Goal: Transaction & Acquisition: Purchase product/service

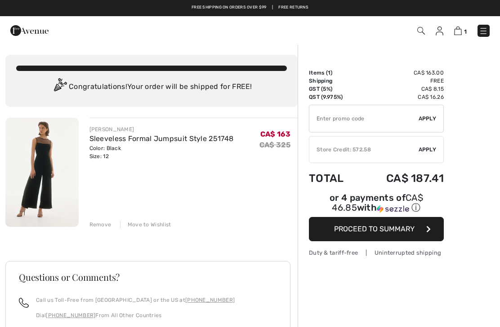
click at [378, 233] on span "Proceed to Summary" at bounding box center [374, 229] width 80 height 9
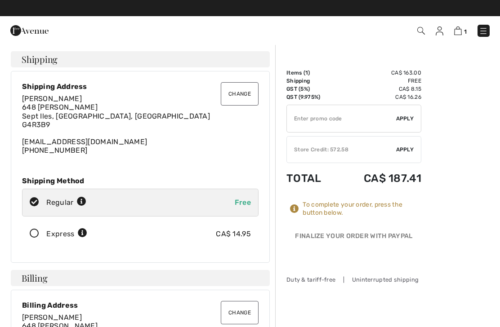
click at [28, 27] on img at bounding box center [29, 31] width 38 height 18
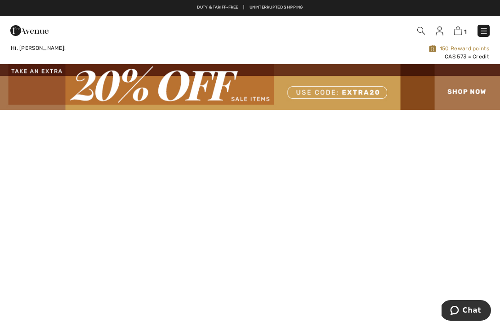
click at [458, 96] on img at bounding box center [250, 87] width 500 height 46
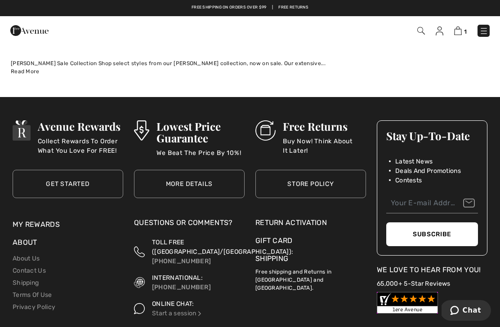
scroll to position [7535, 0]
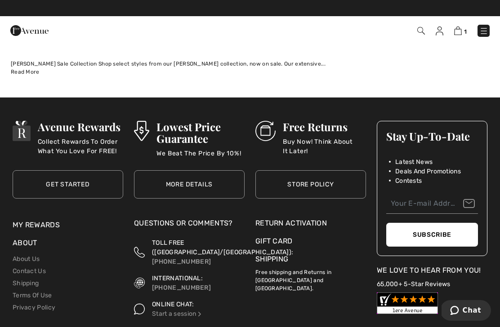
click at [483, 32] on img at bounding box center [483, 31] width 9 height 9
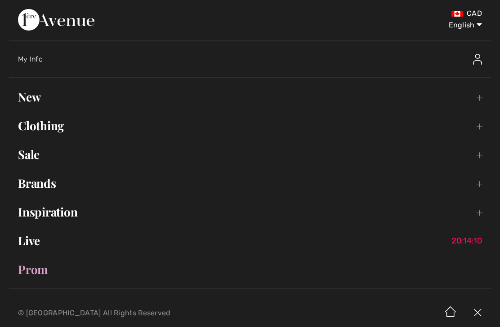
scroll to position [0, 0]
click at [463, 27] on select "English Français" at bounding box center [458, 23] width 47 height 27
select select "/fr/rabais/"
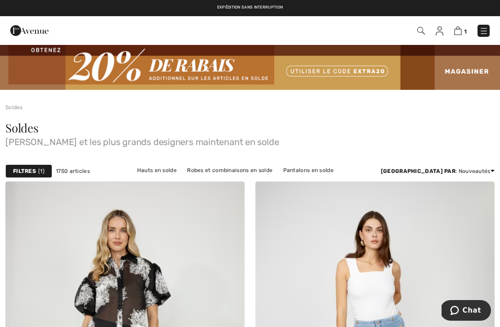
click at [466, 74] on img at bounding box center [250, 67] width 500 height 46
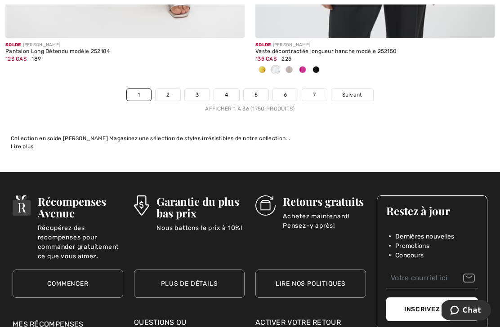
scroll to position [7485, 0]
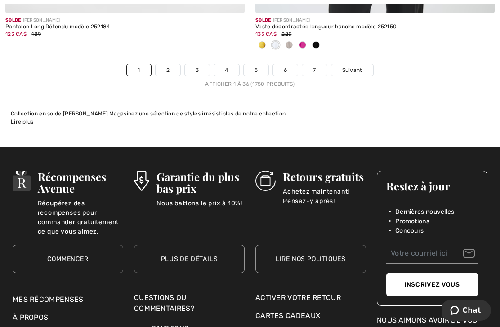
click at [357, 68] on link "Suivant" at bounding box center [352, 70] width 42 height 12
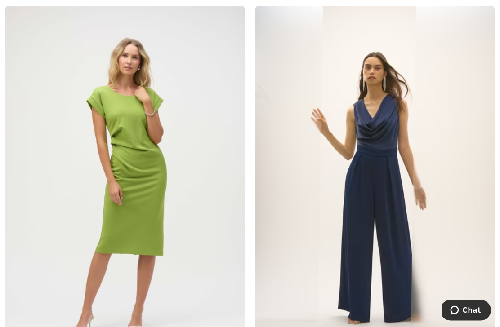
scroll to position [993, 0]
click at [177, 184] on img at bounding box center [124, 185] width 239 height 358
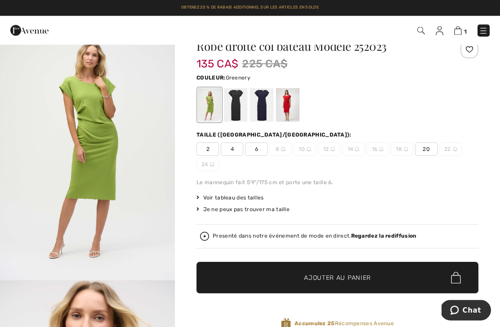
scroll to position [26, 0]
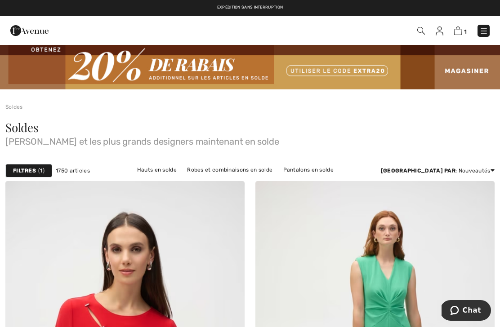
click at [460, 32] on img at bounding box center [458, 31] width 8 height 9
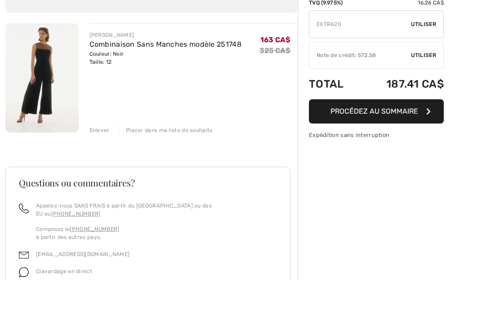
type input "EXTRA20"
click at [429, 70] on span "Utiliser" at bounding box center [423, 71] width 25 height 8
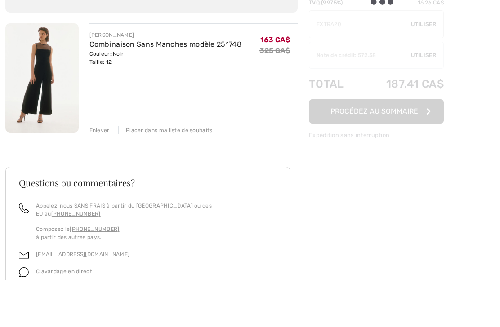
scroll to position [47, 0]
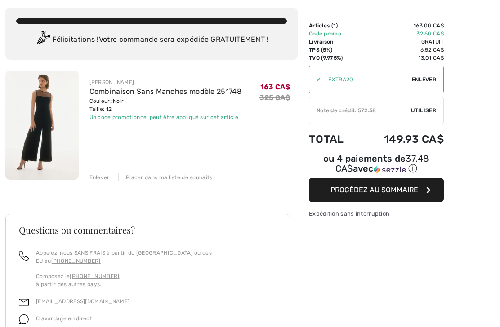
click at [425, 107] on span "Utiliser" at bounding box center [423, 110] width 25 height 8
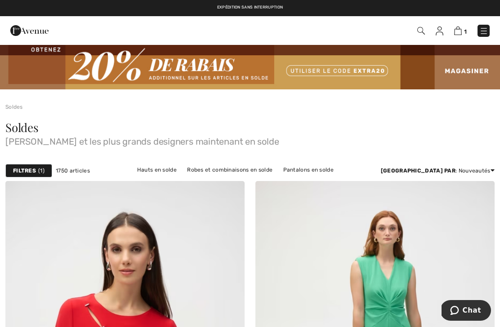
click at [142, 3] on div "Expédition sans interruption Livraison gratuite dès 99$ | Retours gratuits" at bounding box center [250, 8] width 500 height 16
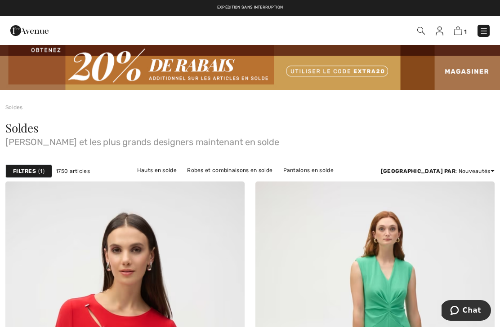
click at [470, 71] on img at bounding box center [250, 67] width 500 height 46
click at [473, 71] on img at bounding box center [250, 67] width 500 height 46
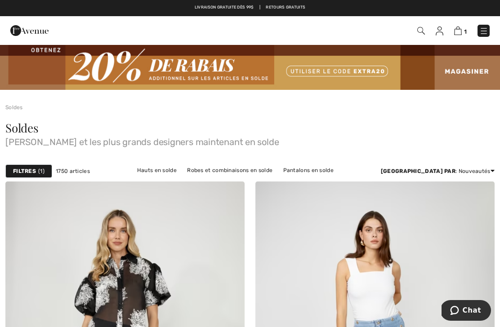
click at [206, 69] on img at bounding box center [250, 67] width 500 height 46
checkbox input "true"
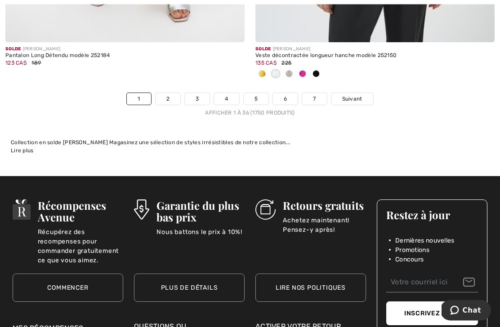
scroll to position [7456, 0]
click at [362, 97] on link "Suivant" at bounding box center [352, 99] width 42 height 12
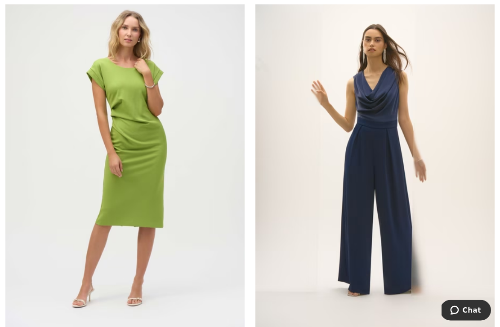
scroll to position [1036, 0]
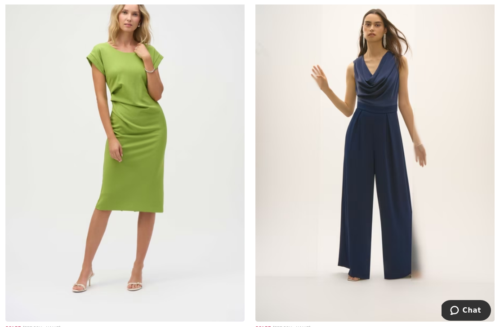
click at [142, 168] on img at bounding box center [124, 142] width 239 height 358
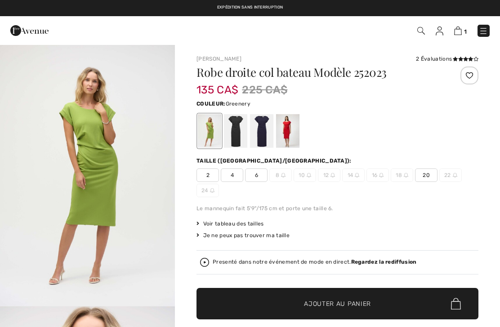
click at [240, 128] on div at bounding box center [235, 131] width 23 height 34
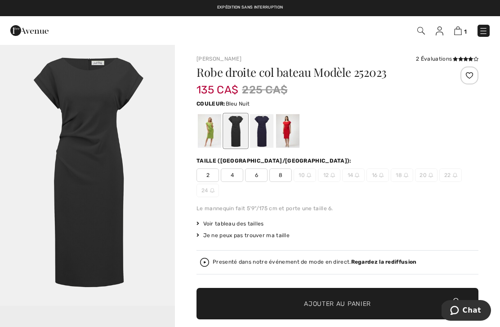
click at [261, 128] on div at bounding box center [261, 131] width 23 height 34
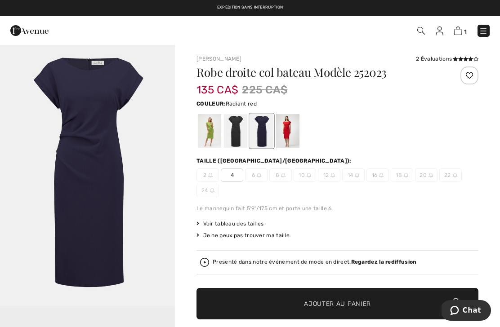
click at [292, 124] on div at bounding box center [287, 131] width 23 height 34
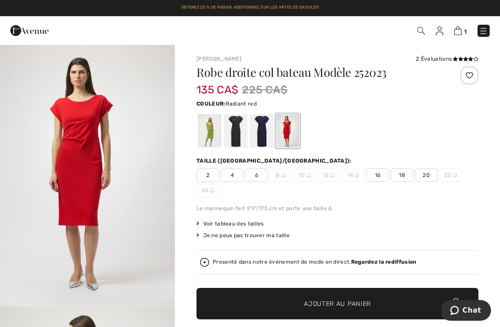
click at [214, 128] on div at bounding box center [209, 131] width 23 height 34
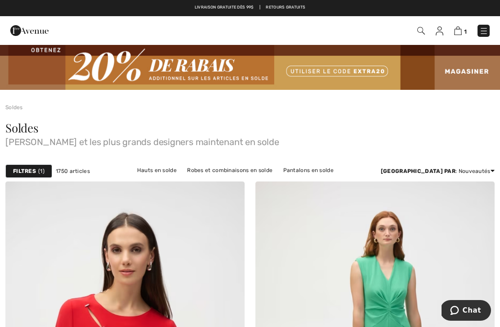
click at [35, 172] on strong "Filtres" at bounding box center [24, 171] width 23 height 8
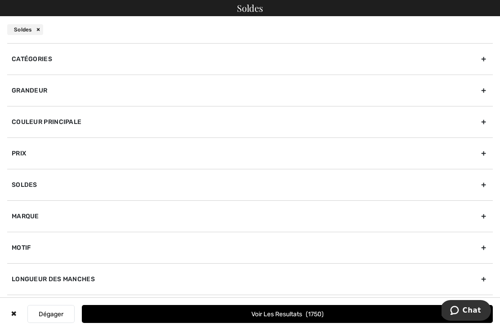
click at [477, 93] on div "Grandeur" at bounding box center [249, 90] width 485 height 31
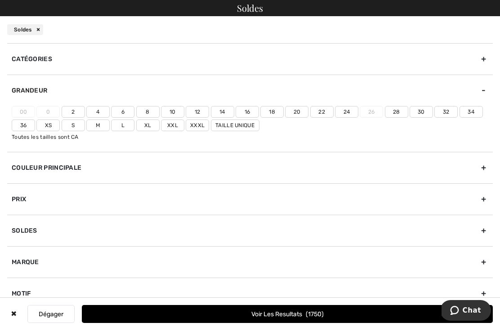
click at [199, 112] on label "12" at bounding box center [197, 112] width 23 height 12
click at [0, 0] on input"] "12" at bounding box center [0, 0] width 0 height 0
click at [127, 125] on label "L" at bounding box center [122, 125] width 23 height 12
click at [0, 0] on input"] "L" at bounding box center [0, 0] width 0 height 0
click at [145, 128] on label "Xl" at bounding box center [147, 125] width 23 height 12
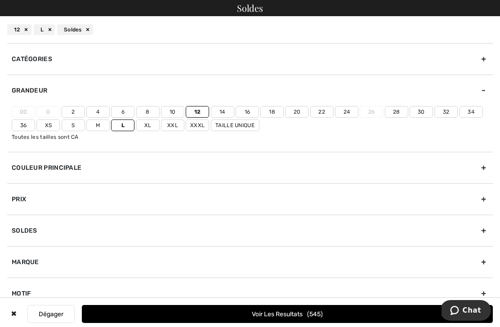
click at [0, 0] on input"] "Xl" at bounding box center [0, 0] width 0 height 0
click at [333, 319] on button "Voir les resultats 572" at bounding box center [287, 314] width 411 height 18
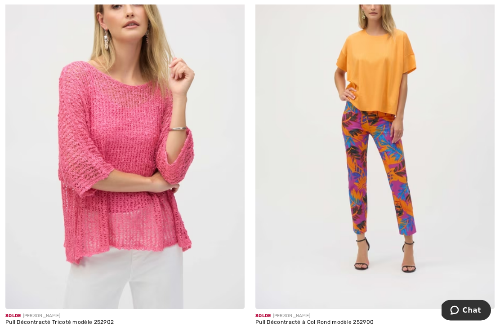
scroll to position [4702, 0]
click at [141, 208] on img at bounding box center [124, 130] width 239 height 358
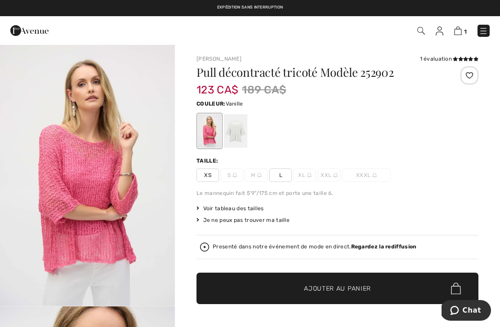
click at [242, 133] on div at bounding box center [235, 131] width 23 height 34
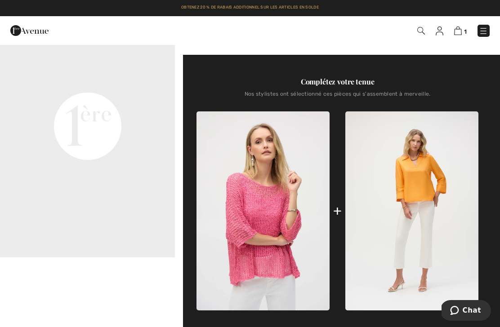
scroll to position [312, 0]
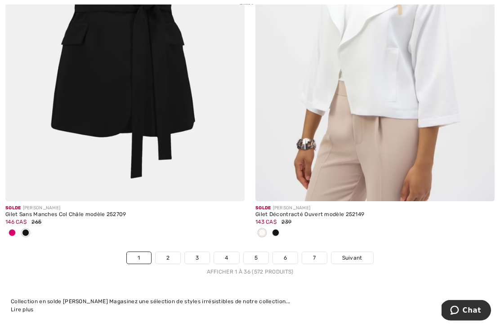
scroll to position [7357, 0]
click at [356, 254] on span "Suivant" at bounding box center [352, 258] width 20 height 8
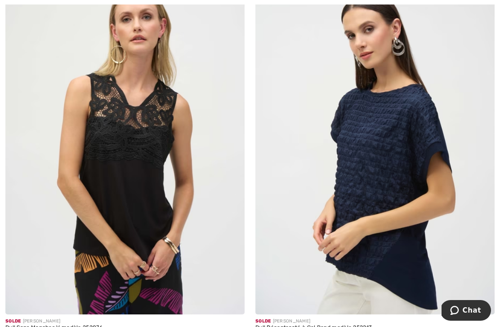
scroll to position [4343, 0]
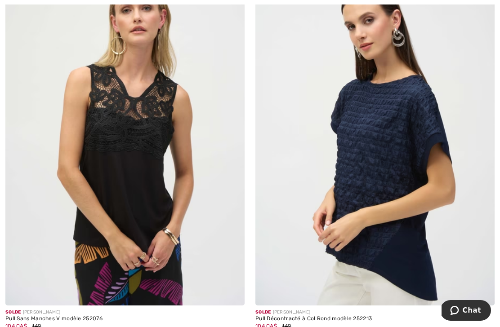
click at [144, 183] on img at bounding box center [124, 126] width 239 height 358
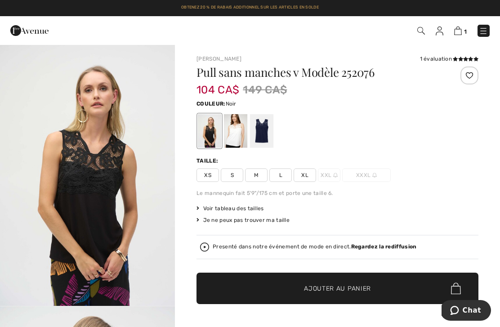
click at [288, 175] on span "L" at bounding box center [280, 174] width 22 height 13
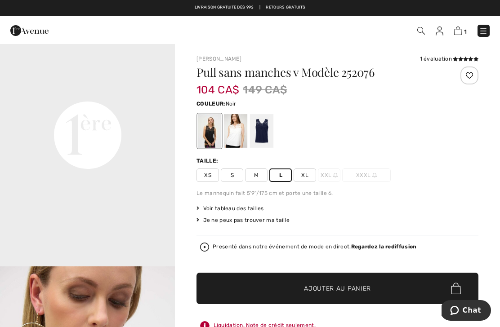
scroll to position [567, 0]
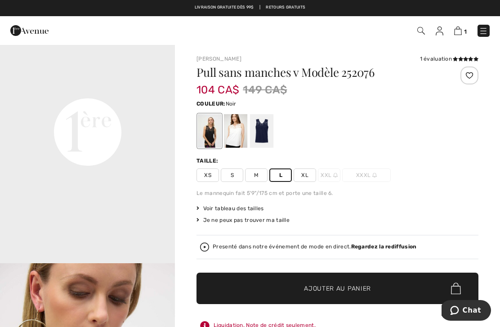
click at [351, 292] on span "Ajouter au panier" at bounding box center [337, 288] width 67 height 9
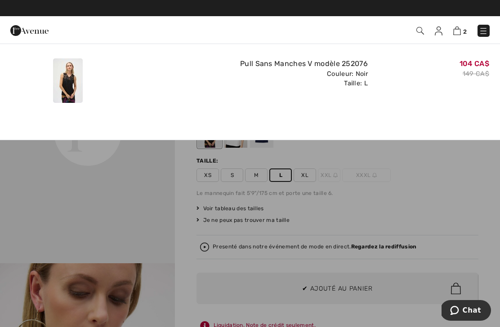
scroll to position [0, 0]
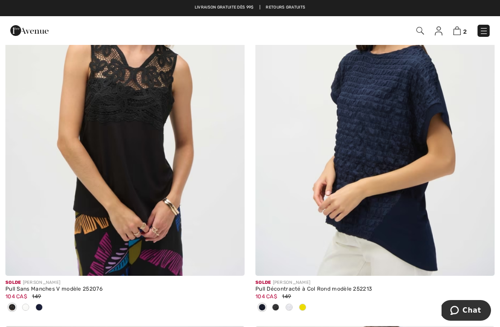
click at [185, 172] on img at bounding box center [124, 96] width 239 height 358
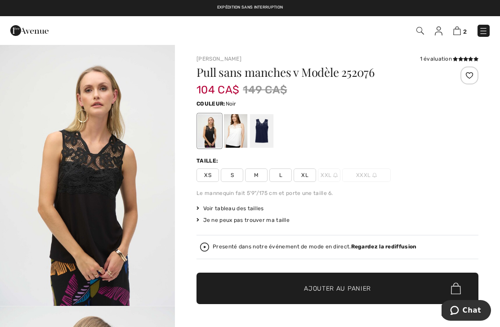
click at [307, 176] on span "XL" at bounding box center [304, 174] width 22 height 13
click at [342, 291] on span "Ajouter au panier" at bounding box center [337, 288] width 67 height 9
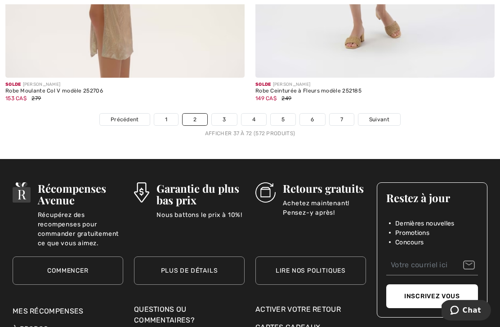
scroll to position [7495, 0]
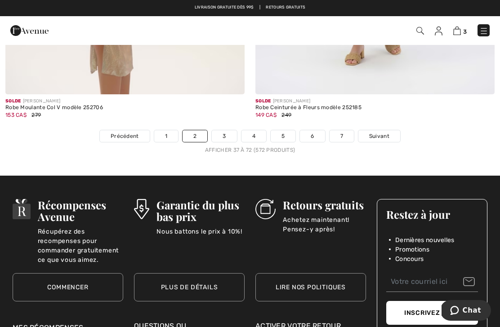
click at [384, 132] on span "Suivant" at bounding box center [379, 136] width 20 height 8
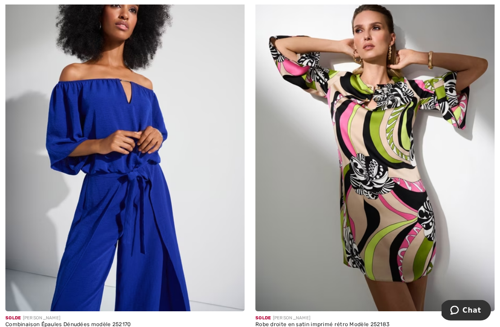
scroll to position [5584, 0]
